Goal: Find specific page/section: Find specific page/section

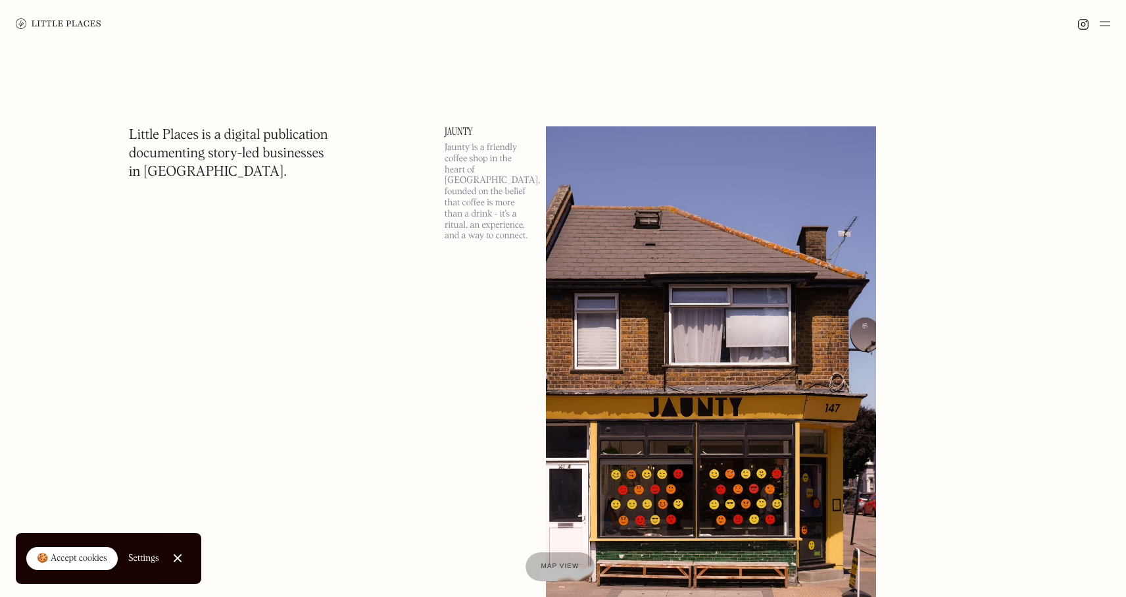
click at [1101, 24] on img at bounding box center [1105, 24] width 11 height 16
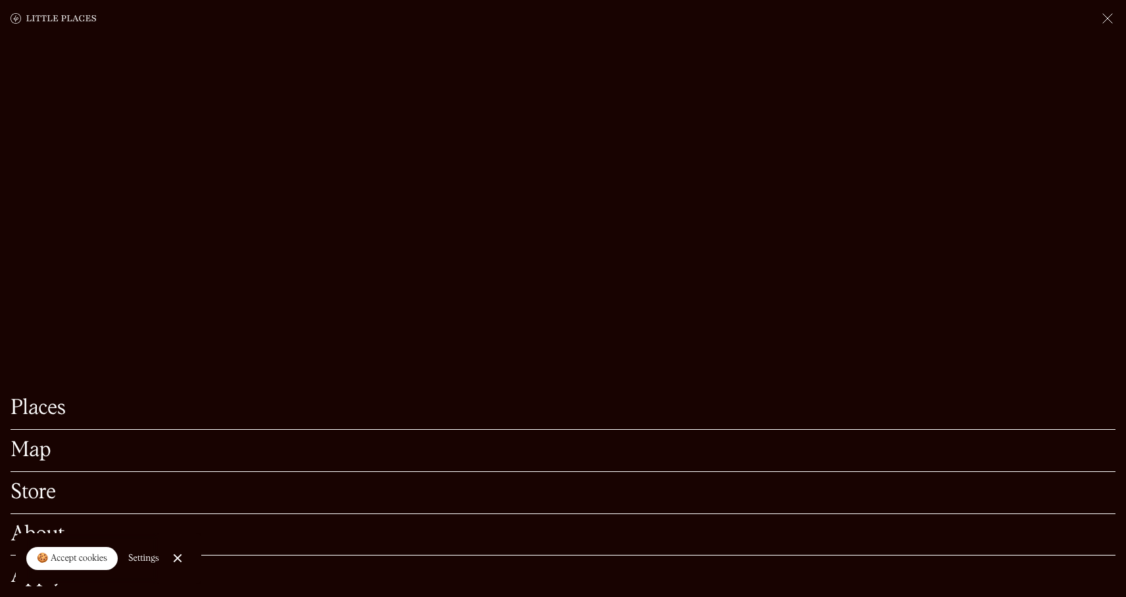
click at [36, 453] on link "Map" at bounding box center [563, 450] width 1105 height 20
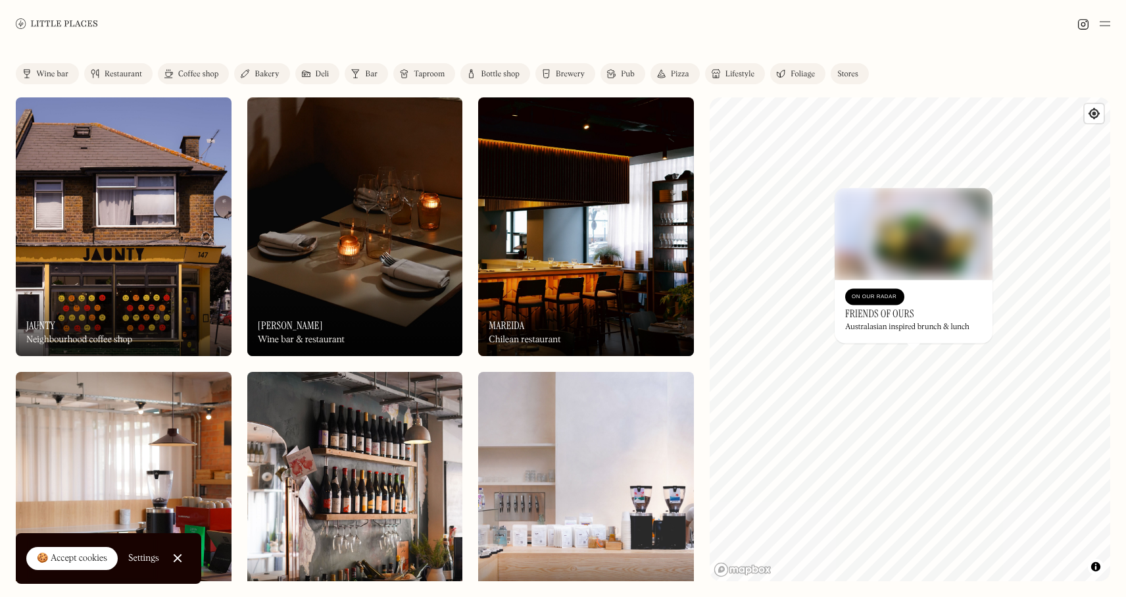
click at [883, 297] on div "On Our Radar" at bounding box center [875, 296] width 46 height 13
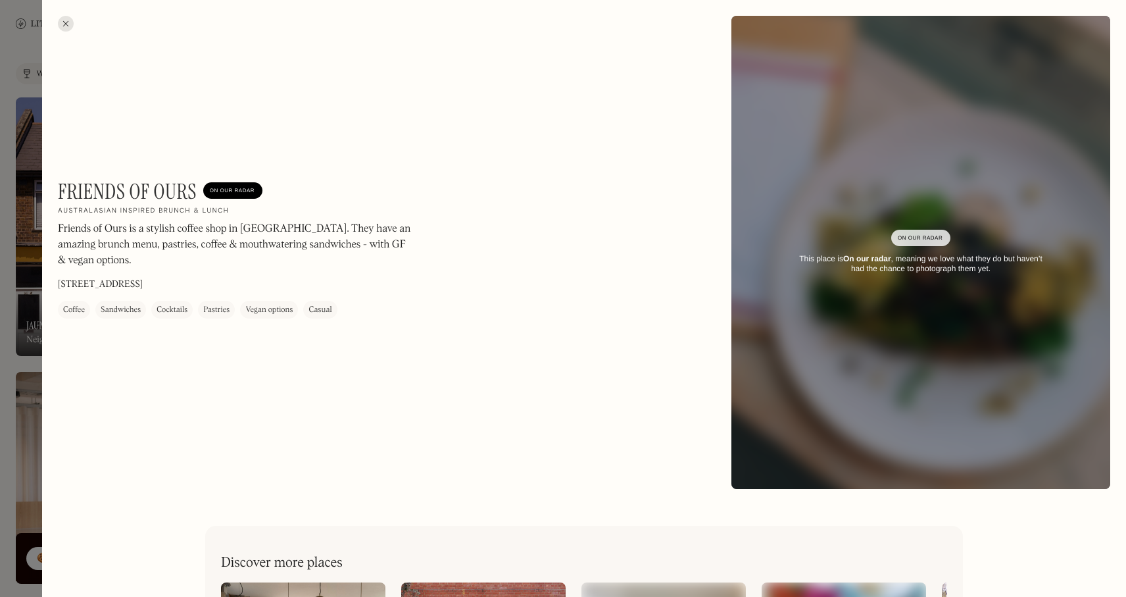
click at [103, 192] on h1 "Friends of Ours" at bounding box center [127, 191] width 139 height 25
drag, startPoint x: 103, startPoint y: 192, endPoint x: 152, endPoint y: 190, distance: 48.7
click at [152, 191] on h1 "Friends of Ours" at bounding box center [127, 191] width 139 height 25
copy h1 "Friends of Ours"
